Goal: Task Accomplishment & Management: Complete application form

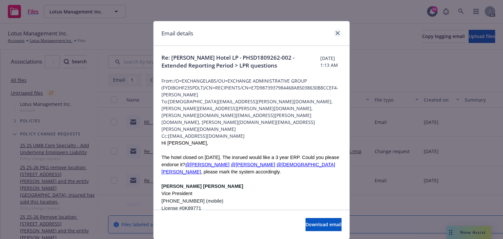
click at [336, 35] on icon "close" at bounding box center [337, 33] width 4 height 4
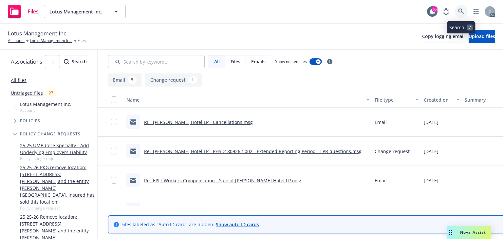
click at [466, 14] on link at bounding box center [460, 11] width 13 height 13
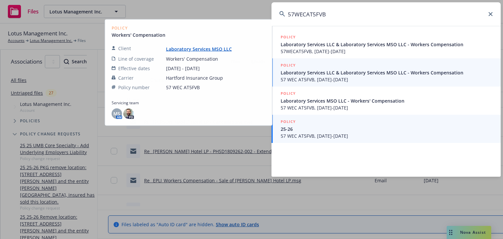
type input "57WECAT5FVB"
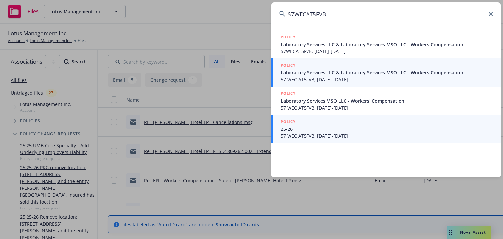
click at [330, 130] on span "25-26" at bounding box center [386, 128] width 212 height 7
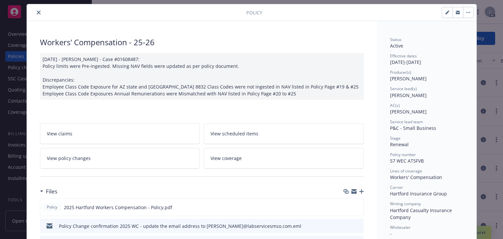
scroll to position [26, 0]
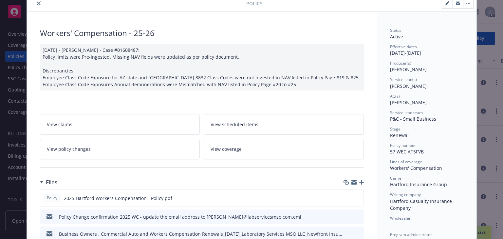
click at [170, 141] on link "View policy changes" at bounding box center [120, 148] width 160 height 21
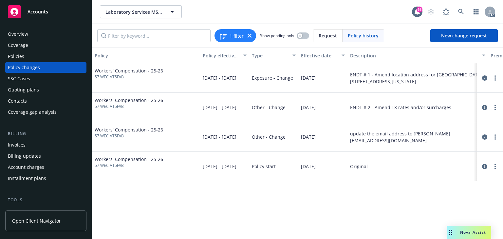
click at [385, 211] on div "Policy Policy effective dates Type Effective date Description Premium change An…" at bounding box center [297, 142] width 411 height 191
click at [440, 204] on div "Policy Policy effective dates Type Effective date Description Premium change An…" at bounding box center [297, 142] width 411 height 191
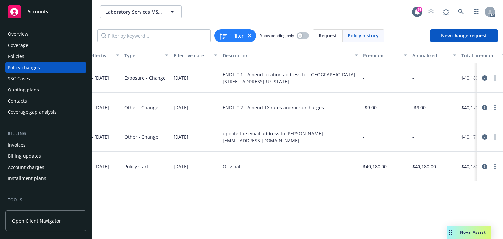
scroll to position [0, 174]
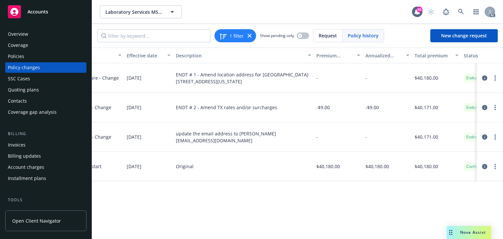
click at [17, 57] on div "Policies" at bounding box center [16, 56] width 16 height 10
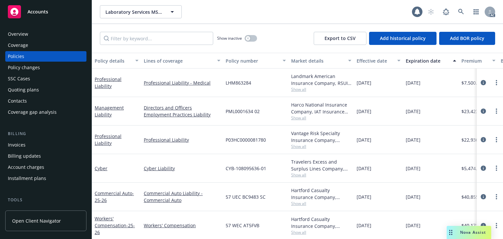
click at [17, 71] on div "Policy changes" at bounding box center [24, 67] width 32 height 10
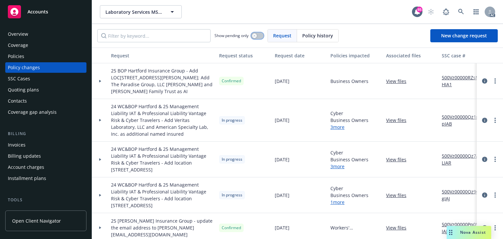
click at [258, 35] on button "button" at bounding box center [257, 35] width 12 height 7
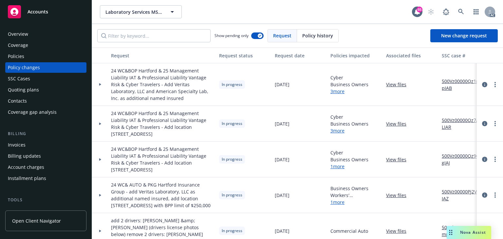
click at [101, 87] on div at bounding box center [100, 84] width 16 height 43
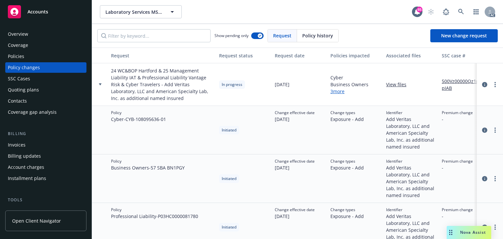
click at [98, 84] on div at bounding box center [100, 84] width 11 height 2
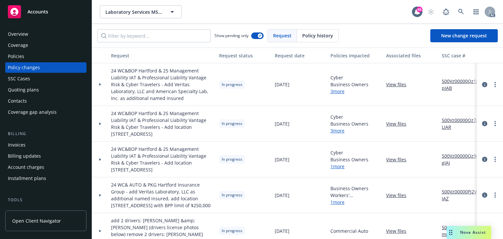
click at [444, 82] on link "500Vz00000Qz1ppIAB" at bounding box center [464, 85] width 44 height 14
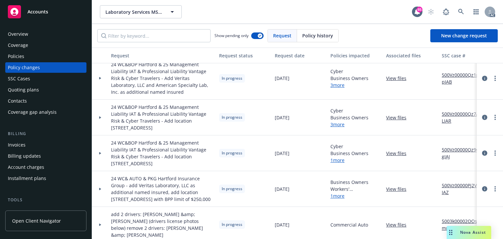
scroll to position [7, 0]
click at [102, 191] on div at bounding box center [100, 188] width 16 height 36
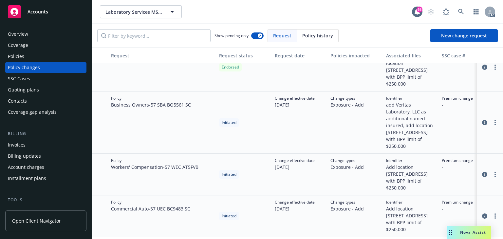
scroll to position [169, 0]
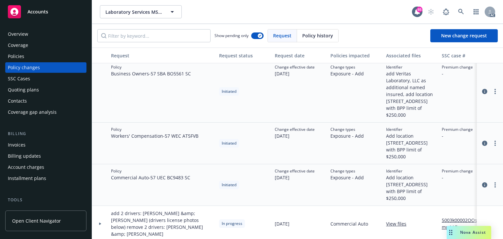
click at [25, 60] on div "Policies" at bounding box center [46, 56] width 76 height 10
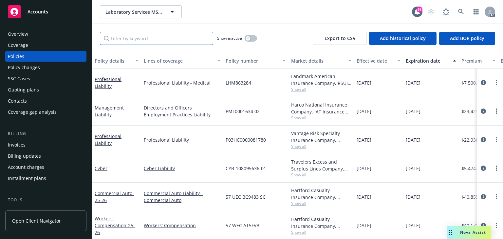
click at [139, 39] on input "Filter by keyword..." at bounding box center [156, 38] width 113 height 13
paste input "57WECAT5FVB"
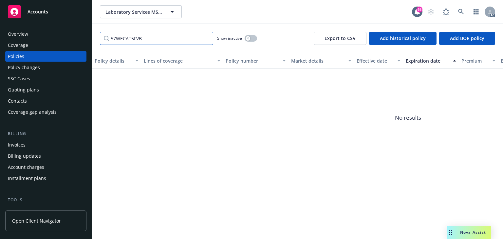
type input "57WECAT5FVB"
click at [173, 126] on span "No results" at bounding box center [408, 117] width 632 height 98
drag, startPoint x: 152, startPoint y: 39, endPoint x: 25, endPoint y: 38, distance: 127.0
click at [25, 38] on div "Accounts Overview Coverage Policies Policy changes SSC Cases Quoting plans Cont…" at bounding box center [251, 119] width 503 height 239
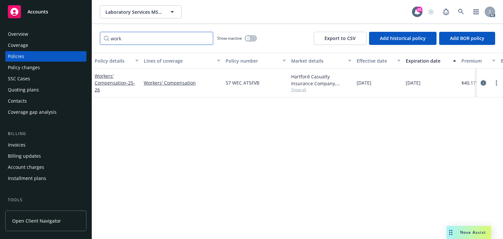
type input "work"
click at [484, 83] on icon "circleInformation" at bounding box center [482, 82] width 5 height 5
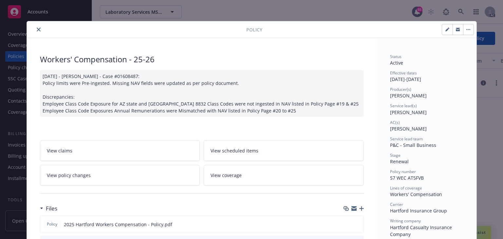
scroll to position [20, 0]
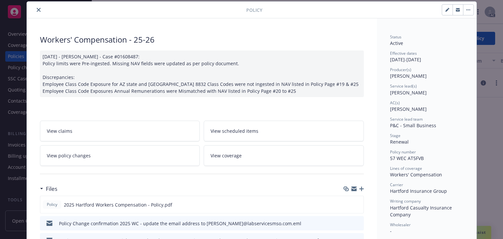
click at [147, 152] on link "View policy changes" at bounding box center [120, 155] width 160 height 21
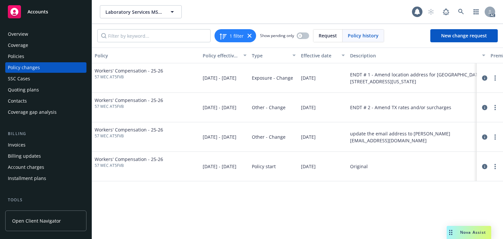
click at [356, 196] on div "Policy Policy effective dates Type Effective date Description Premium change An…" at bounding box center [297, 142] width 411 height 191
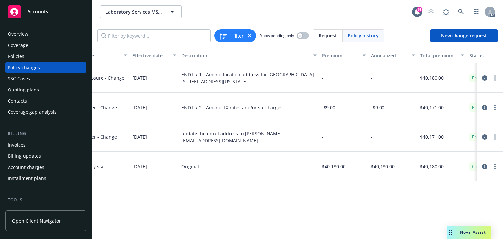
scroll to position [0, 201]
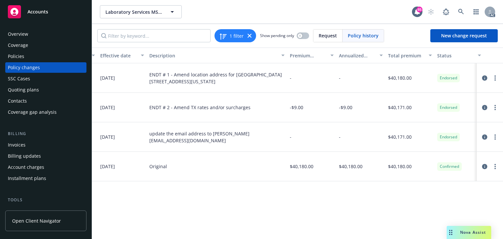
click at [330, 209] on div "Policy Policy effective dates Type Effective date Description Premium change An…" at bounding box center [297, 142] width 411 height 191
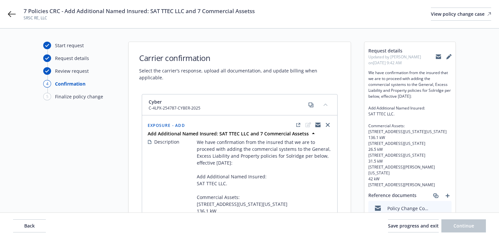
select select "NO_ENDORSEMENT_NEEDED"
select select "ACCEPTED"
select select "NO_ENDORSEMENT_NEEDED"
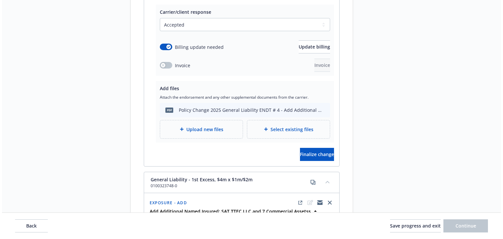
scroll to position [1283, 0]
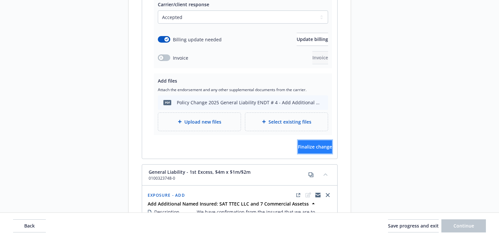
click at [298, 146] on span "Finalize change" at bounding box center [315, 146] width 34 height 6
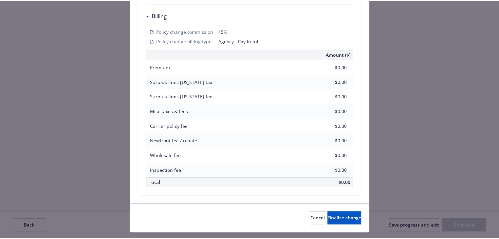
scroll to position [244, 0]
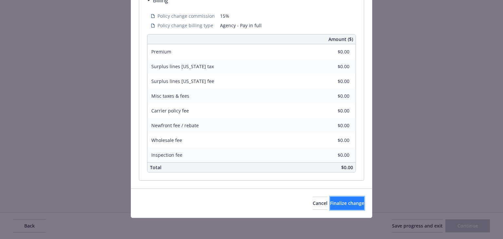
click at [330, 208] on button "Finalize change" at bounding box center [347, 202] width 34 height 13
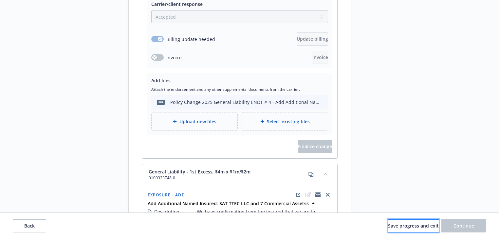
click at [427, 226] on span "Save progress and exit" at bounding box center [413, 225] width 51 height 6
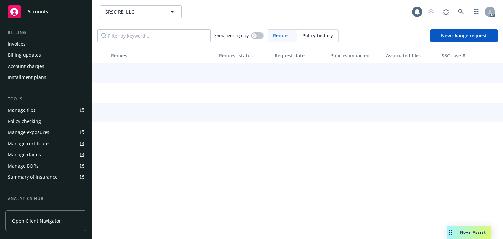
scroll to position [105, 0]
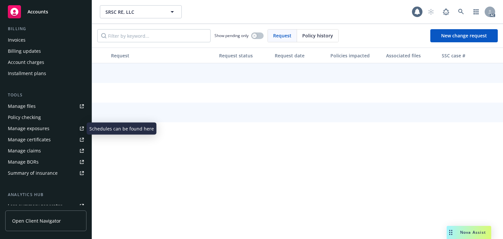
click at [35, 129] on div "Manage exposures" at bounding box center [29, 128] width 42 height 10
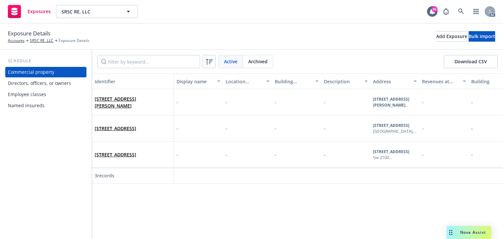
click at [26, 111] on div "Schedule Commercial property Directors, officers, or owners Employee classes Na…" at bounding box center [46, 144] width 92 height 189
click at [27, 104] on div "Named insureds" at bounding box center [26, 105] width 37 height 10
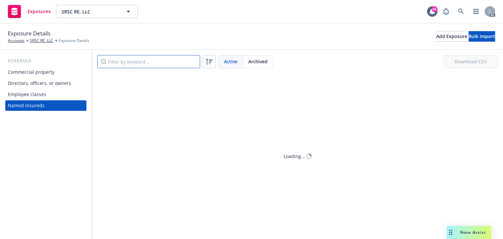
click at [137, 65] on input "Filter by keyword..." at bounding box center [148, 61] width 103 height 13
paste input "SAT TTEC LLC"
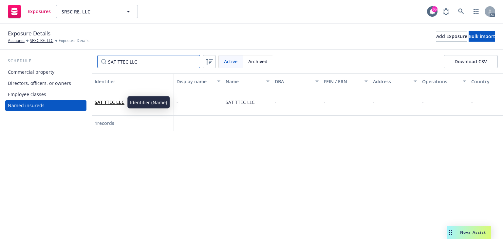
type input "SAT TTEC LLC"
click at [116, 101] on link "SAT TTEC LLC" at bounding box center [110, 102] width 30 height 6
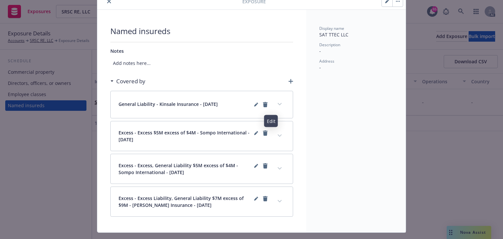
scroll to position [42, 0]
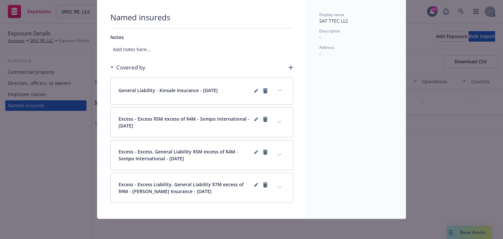
click at [274, 89] on button "expand content" at bounding box center [279, 90] width 10 height 10
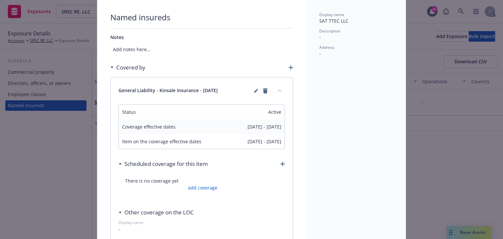
scroll to position [0, 0]
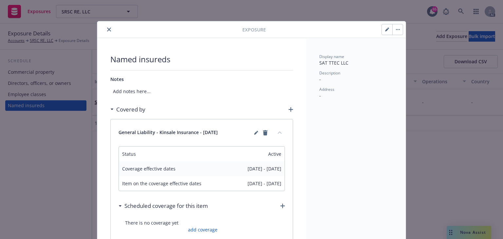
click at [107, 30] on icon "close" at bounding box center [109, 29] width 4 height 4
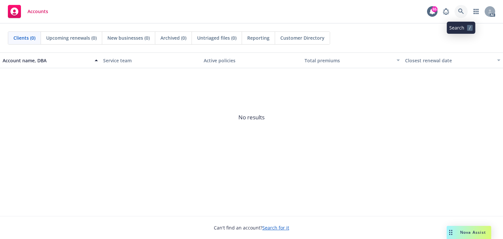
click at [455, 14] on link at bounding box center [460, 11] width 13 height 13
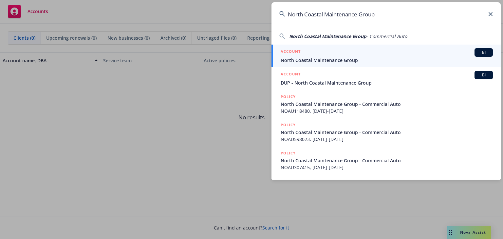
type input "North Coastal Maintenance Group"
click at [342, 60] on span "North Coastal Maintenance Group" at bounding box center [386, 60] width 212 height 7
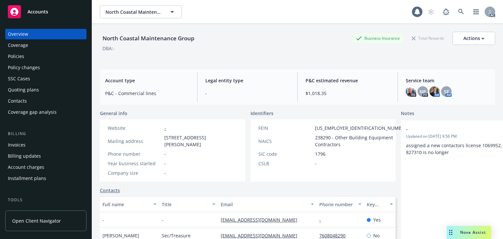
click at [29, 55] on div "Policies" at bounding box center [46, 56] width 76 height 10
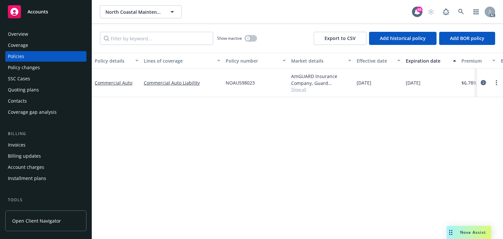
click at [195, 122] on div "Policy details Lines of coverage Policy number Market details Effective date Ex…" at bounding box center [297, 146] width 411 height 186
click at [482, 83] on icon "circleInformation" at bounding box center [482, 82] width 5 height 5
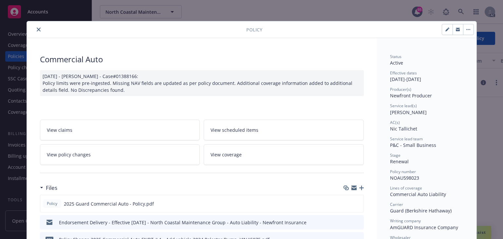
click at [103, 152] on link "View policy changes" at bounding box center [120, 154] width 160 height 21
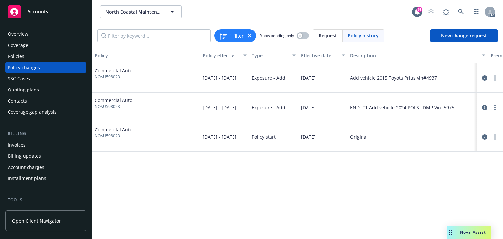
click at [284, 185] on div "Policy Policy effective dates Type Effective date Description Premium change An…" at bounding box center [297, 142] width 411 height 191
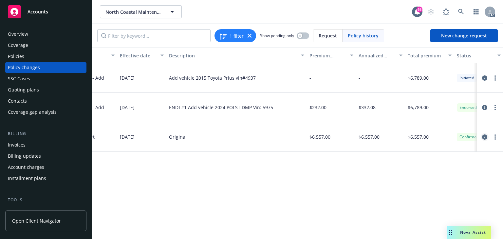
scroll to position [0, 181]
click at [484, 76] on icon "circleInformation" at bounding box center [484, 77] width 5 height 5
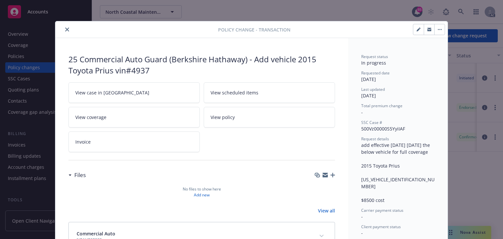
scroll to position [20, 0]
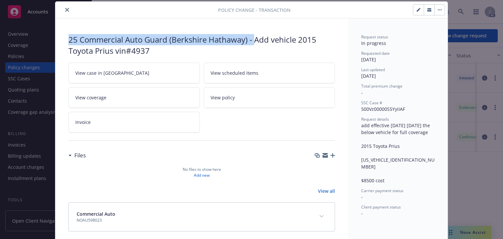
drag, startPoint x: 68, startPoint y: 40, endPoint x: 254, endPoint y: 41, distance: 185.2
click at [254, 41] on div "25 Commercial Auto Guard (Berkshire Hathaway) - Add vehicle 2015 Toyota Prius v…" at bounding box center [201, 45] width 266 height 22
copy div "25 Commercial Auto Guard (Berkshire Hathaway) -"
click at [65, 9] on icon "close" at bounding box center [67, 10] width 4 height 4
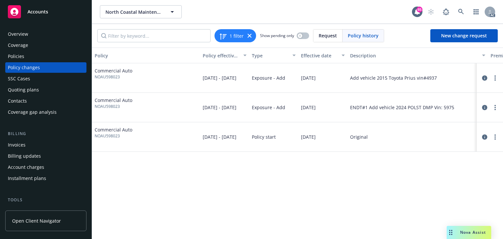
click at [268, 189] on div "Policy Policy effective dates Type Effective date Description Premium change An…" at bounding box center [297, 142] width 411 height 191
click at [475, 36] on span "New change request" at bounding box center [464, 35] width 46 height 6
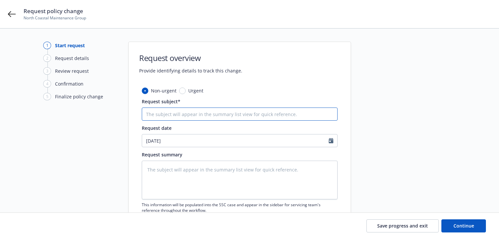
click at [159, 114] on input "Request subject*" at bounding box center [240, 113] width 196 height 13
paste input "25 Commercial Auto Guard (Berkshire Hathaway) -"
type input "25 Commercial Auto Guard (Berkshire Hathaway) -"
type textarea "x"
click at [281, 114] on input "25 Commercial Auto Guard (Berkshire Hathaway) -" at bounding box center [240, 113] width 196 height 13
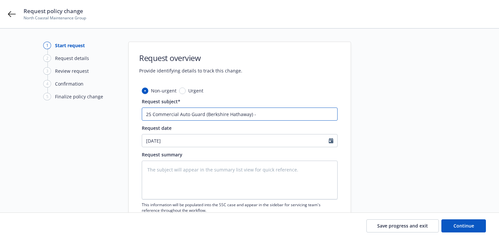
paste input "Quote to increase auto liability to $500K"
type input "25 Commercial Auto Guard (Berkshire Hathaway) - Quote to increase auto liabilit…"
type textarea "x"
type input "25 Commercial Auto Guard (Berkshire Hathaway) - Quote to increase auto liabilit…"
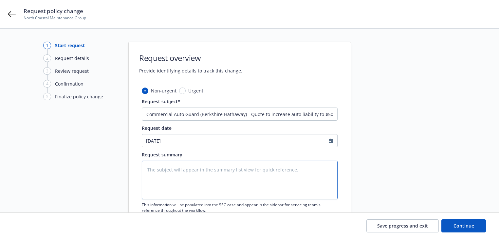
scroll to position [0, 0]
click at [262, 168] on textarea at bounding box center [240, 179] width 196 height 39
paste textarea "Quote to increase auto liability to $500K"
type textarea "Quote to increase auto liability to $500K"
type textarea "x"
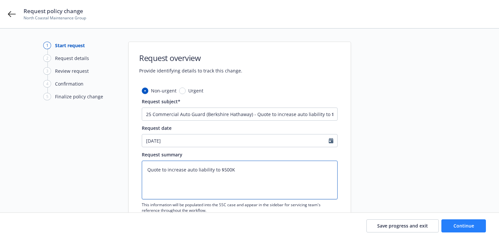
type textarea "Quote to increase auto liability to $500K"
click at [446, 221] on button "Continue" at bounding box center [463, 225] width 45 height 13
type textarea "x"
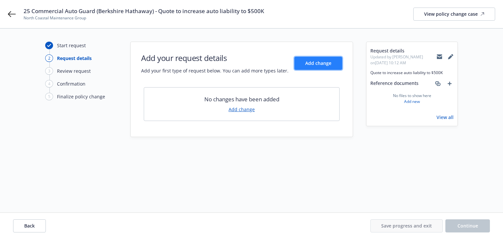
click at [329, 65] on span "Add change" at bounding box center [318, 63] width 26 height 6
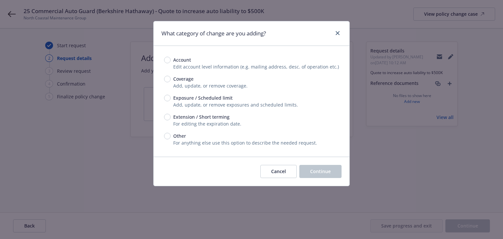
click at [163, 79] on div "Account Edit account level information (e.g. mailing address, desc. of operatio…" at bounding box center [251, 101] width 196 height 111
click at [165, 78] on input "Coverage" at bounding box center [167, 79] width 7 height 7
radio input "true"
click at [336, 169] on button "Continue" at bounding box center [320, 171] width 42 height 13
type textarea "x"
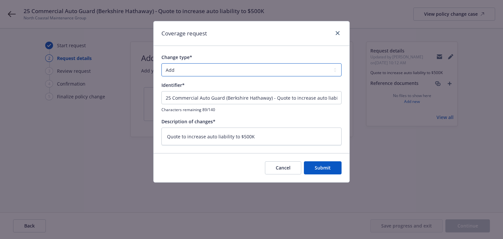
drag, startPoint x: 217, startPoint y: 70, endPoint x: 216, endPoint y: 76, distance: 5.3
click at [217, 70] on select "Add Audit Change Remove" at bounding box center [251, 69] width 180 height 13
select select "CHANGE"
click at [161, 63] on select "Add Audit Change Remove" at bounding box center [251, 69] width 180 height 13
drag, startPoint x: 274, startPoint y: 98, endPoint x: -189, endPoint y: 96, distance: 462.8
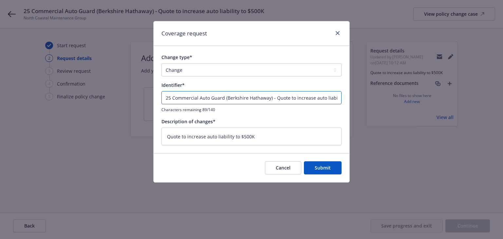
click at [0, 96] on html "25 Commercial Auto Guard (Berkshire Hathaway) - Quote to increase auto liabilit…" at bounding box center [251, 119] width 503 height 239
type textarea "x"
type input "Quote to increase auto liability to $500K"
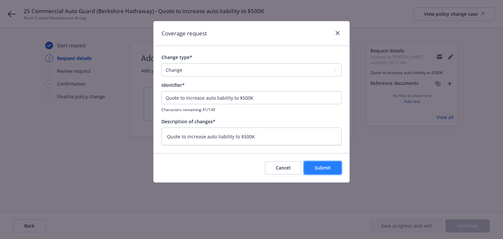
click at [319, 168] on span "Submit" at bounding box center [323, 167] width 16 height 6
type textarea "x"
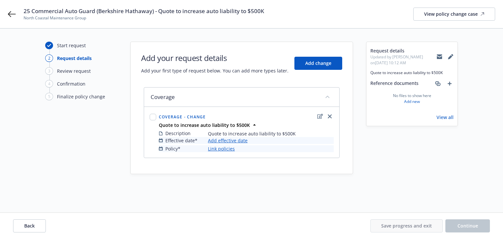
click at [236, 141] on link "Add effective date" at bounding box center [228, 140] width 40 height 7
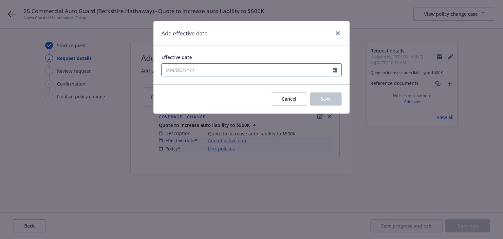
click at [224, 68] on input "Effective date" at bounding box center [247, 69] width 171 height 12
select select "9"
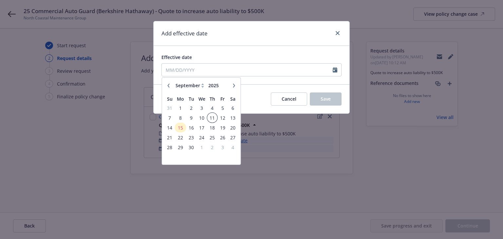
click at [210, 116] on span "11" at bounding box center [212, 118] width 9 height 8
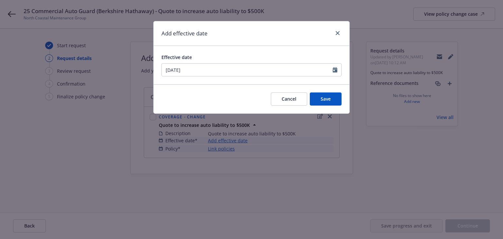
type input "09/11/2025"
click at [340, 100] on button "Save" at bounding box center [326, 98] width 32 height 13
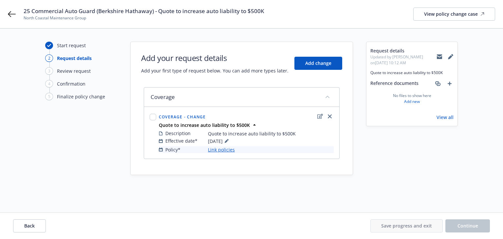
click at [219, 149] on link "Link policies" at bounding box center [221, 149] width 27 height 7
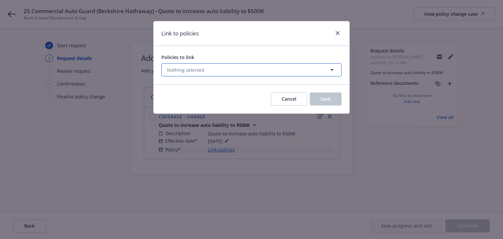
click at [198, 73] on span "Nothing selected" at bounding box center [185, 69] width 37 height 7
select select "ACTIVE"
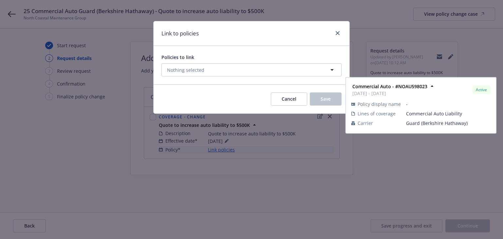
click at [172, 101] on input "checkbox" at bounding box center [170, 102] width 7 height 7
checkbox input "true"
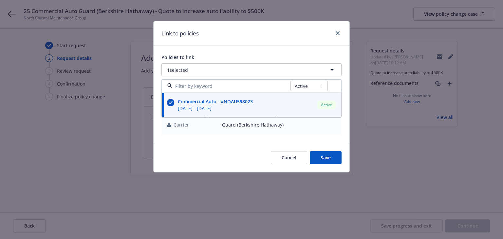
click at [317, 149] on div "Cancel Save" at bounding box center [251, 157] width 196 height 29
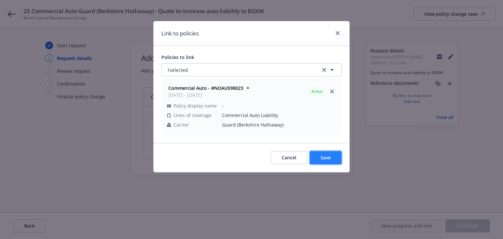
click at [325, 157] on span "Save" at bounding box center [325, 157] width 10 height 6
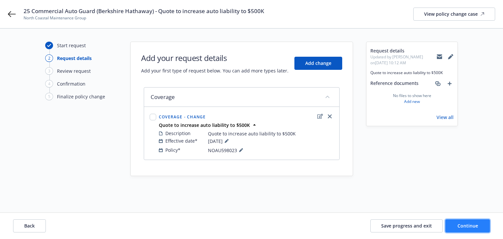
click at [472, 228] on span "Continue" at bounding box center [467, 225] width 21 height 6
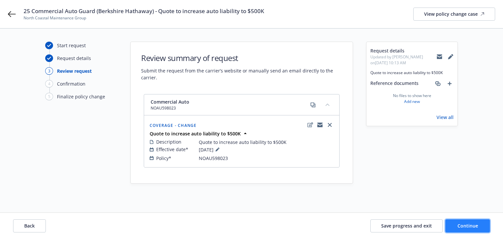
click at [463, 228] on span "Continue" at bounding box center [467, 225] width 21 height 6
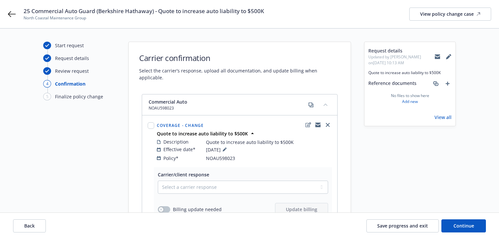
click at [406, 187] on div "Request details Updated by Melody Zhang on 09/15/2025, 10:13 AM Quote to increa…" at bounding box center [410, 175] width 92 height 267
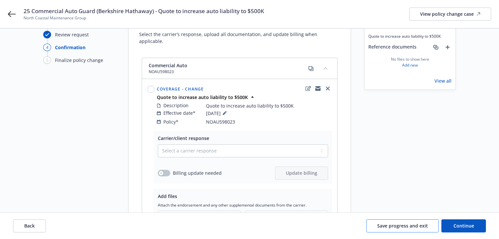
scroll to position [102, 0]
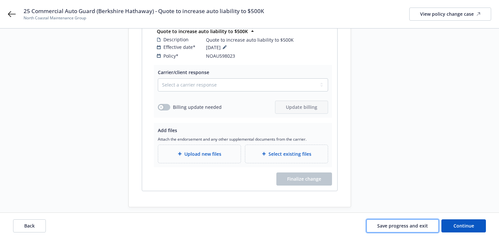
click at [400, 227] on span "Save progress and exit" at bounding box center [402, 225] width 51 height 6
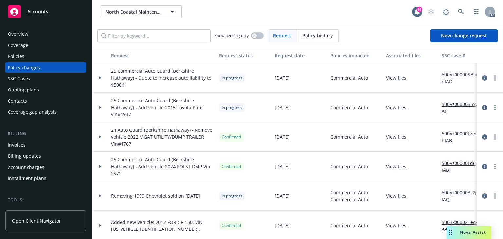
click at [464, 75] on link "500Vz00000SBuunIAD" at bounding box center [464, 78] width 44 height 14
click at [491, 80] on link "more" at bounding box center [495, 78] width 8 height 8
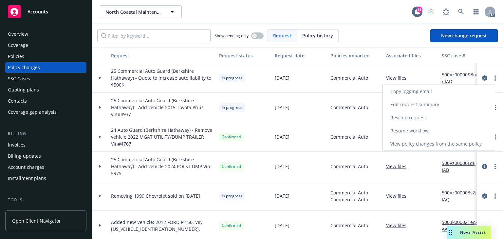
click at [429, 94] on link "Copy logging email" at bounding box center [438, 91] width 112 height 13
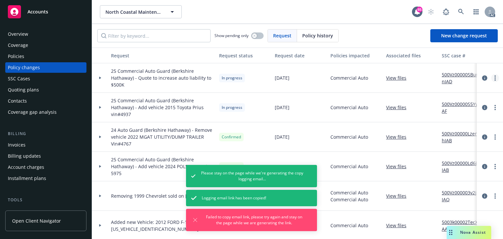
click at [494, 77] on circle "more" at bounding box center [494, 77] width 1 height 1
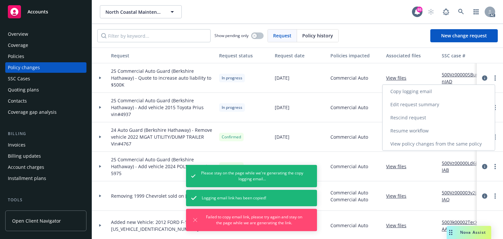
click at [416, 94] on link "Copy logging email" at bounding box center [438, 91] width 112 height 13
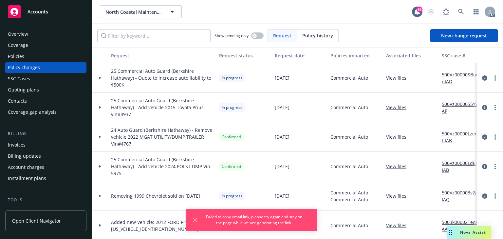
click at [35, 57] on div "Policies" at bounding box center [46, 56] width 76 height 10
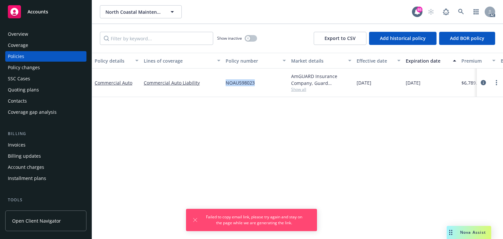
drag, startPoint x: 239, startPoint y: 78, endPoint x: 264, endPoint y: 80, distance: 25.9
click at [264, 80] on div "Commercial Auto Commercial Auto Liability NOAU598023 AmGUARD Insurance Company,…" at bounding box center [408, 82] width 632 height 28
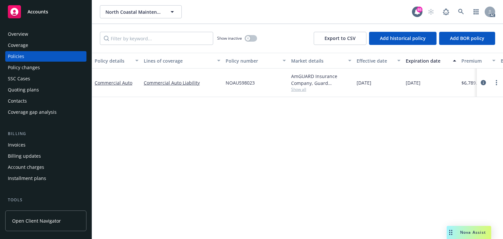
click at [274, 164] on div "Policy details Lines of coverage Policy number Market details Effective date Ex…" at bounding box center [297, 146] width 411 height 186
click at [482, 81] on icon "circleInformation" at bounding box center [482, 82] width 5 height 5
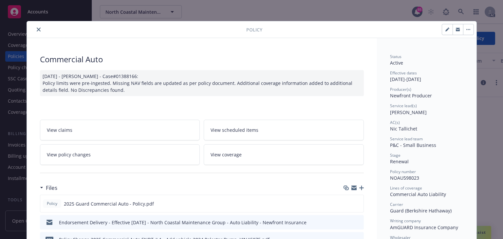
scroll to position [20, 0]
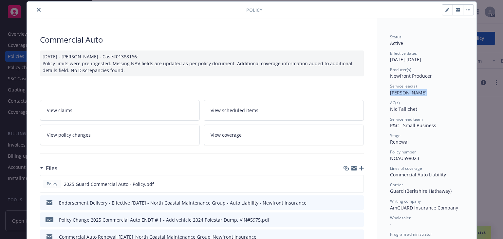
drag, startPoint x: 399, startPoint y: 94, endPoint x: 416, endPoint y: 92, distance: 16.5
click at [416, 92] on div "Status Active Effective dates 01/18/2025 - 01/18/2026 Producer(s) Newfront Prod…" at bounding box center [426, 188] width 73 height 308
